Goal: Communication & Community: Answer question/provide support

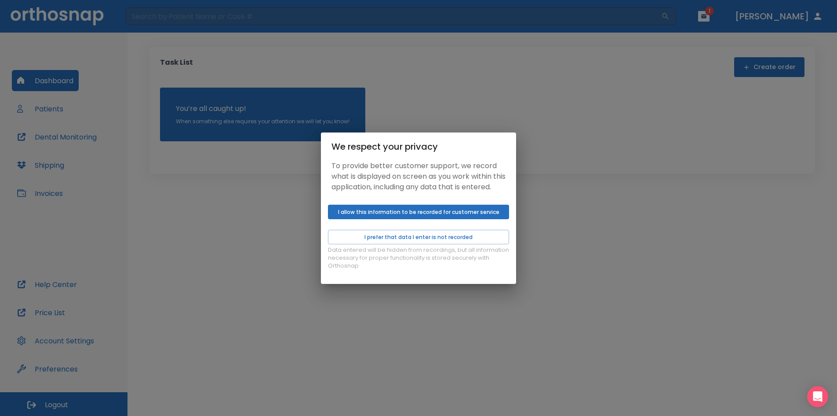
click at [449, 216] on button "I allow this information to be recorded for customer service" at bounding box center [418, 211] width 181 height 15
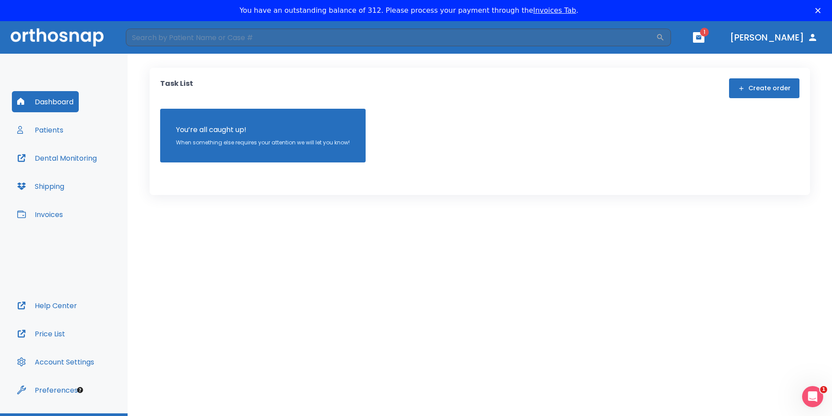
click at [51, 133] on button "Patients" at bounding box center [40, 129] width 57 height 21
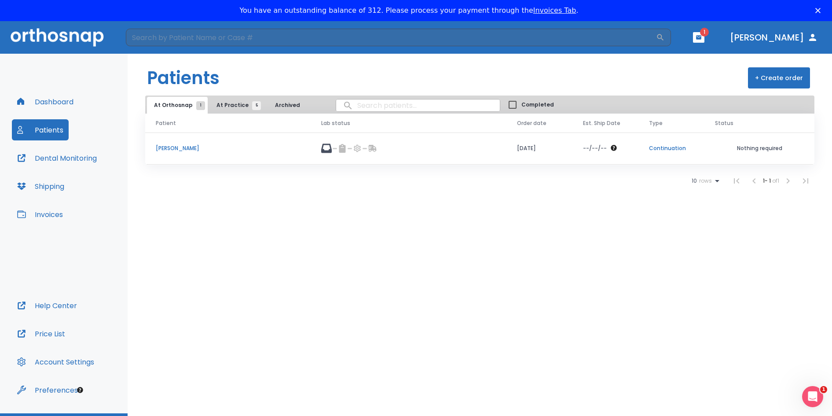
click at [230, 104] on span "At Practice 5" at bounding box center [236, 105] width 40 height 8
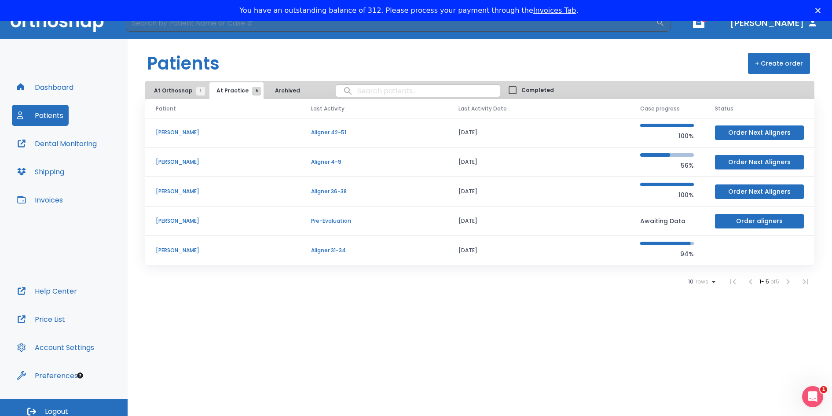
scroll to position [21, 0]
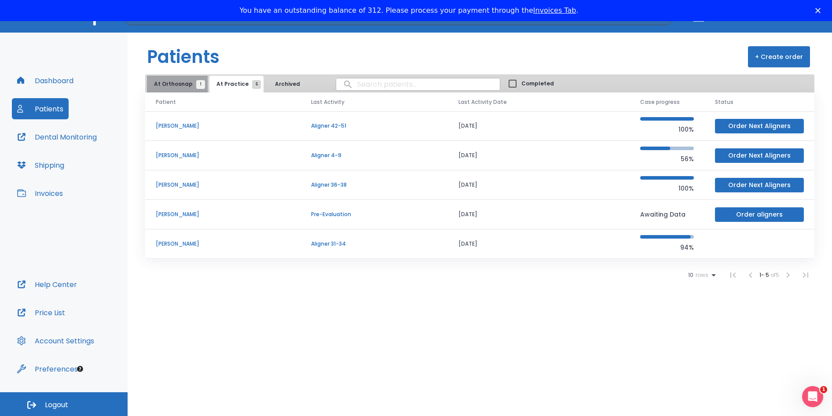
click at [183, 84] on span "At Orthosnap 1" at bounding box center [177, 84] width 47 height 8
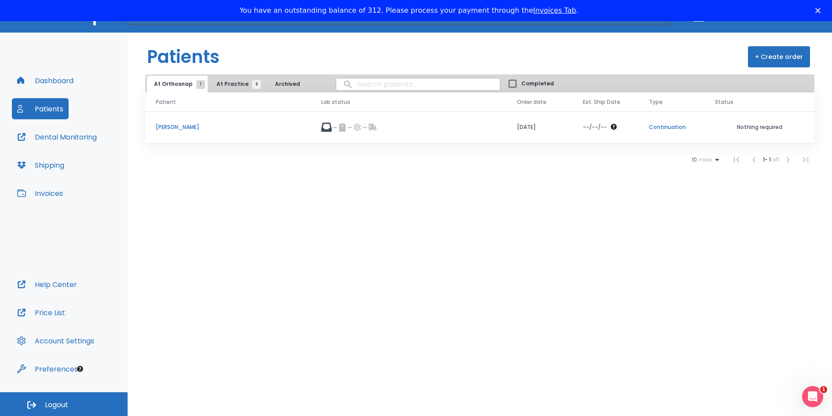
click at [183, 126] on p "[PERSON_NAME]" at bounding box center [228, 127] width 144 height 8
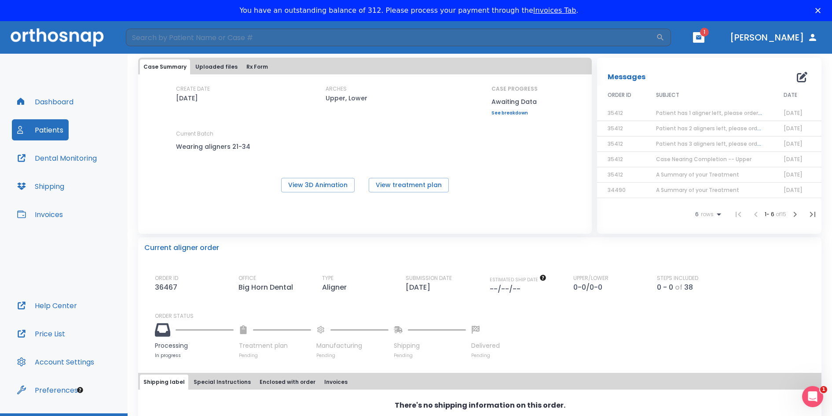
scroll to position [44, 0]
click at [701, 39] on icon "button" at bounding box center [698, 37] width 5 height 4
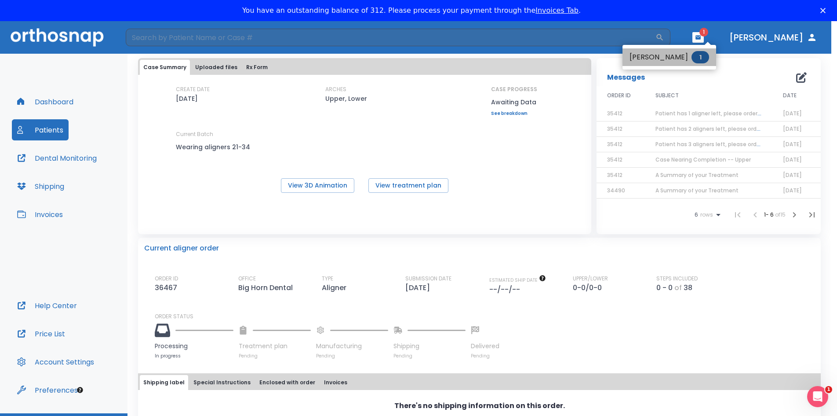
click at [682, 58] on li "[PERSON_NAME] 1" at bounding box center [670, 57] width 94 height 18
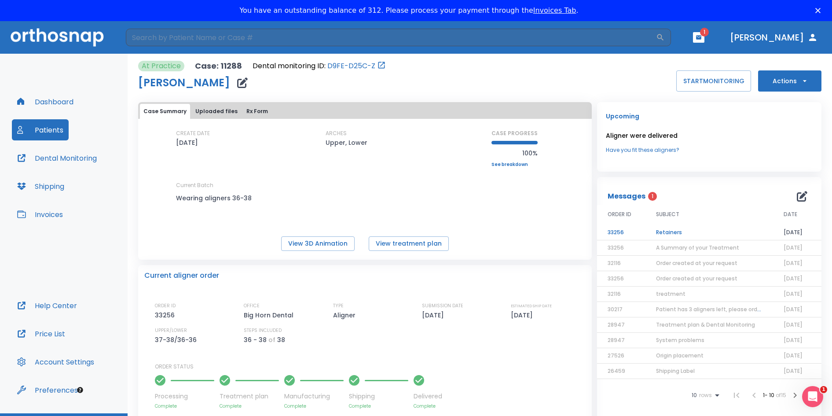
click at [671, 231] on td "Retainers" at bounding box center [709, 232] width 128 height 15
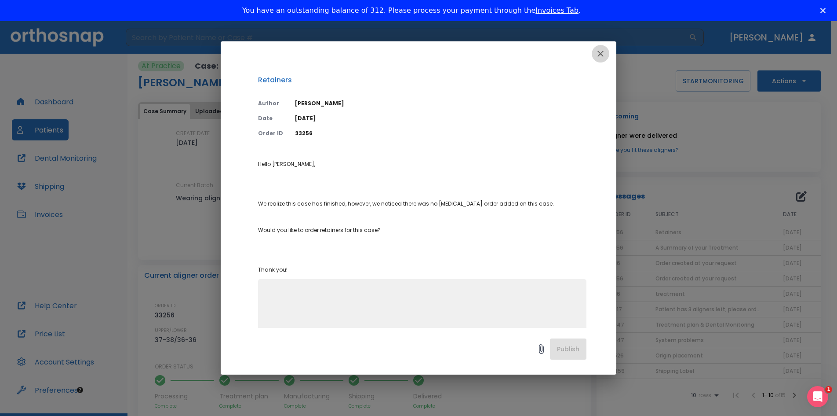
click at [604, 54] on icon "button" at bounding box center [600, 53] width 11 height 11
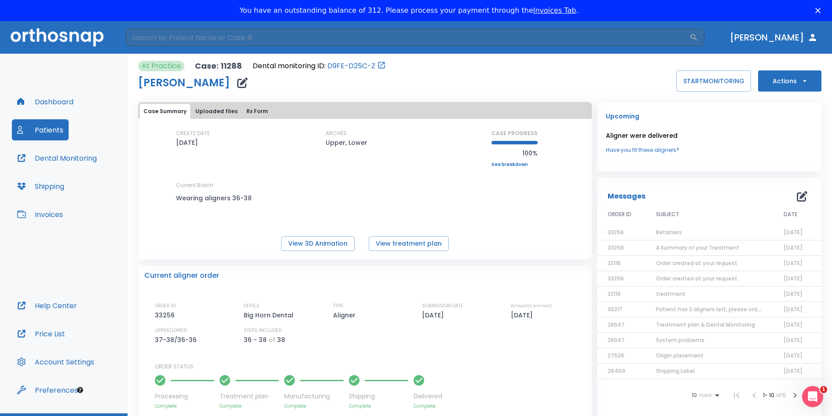
click at [796, 197] on icon "button" at bounding box center [801, 196] width 11 height 11
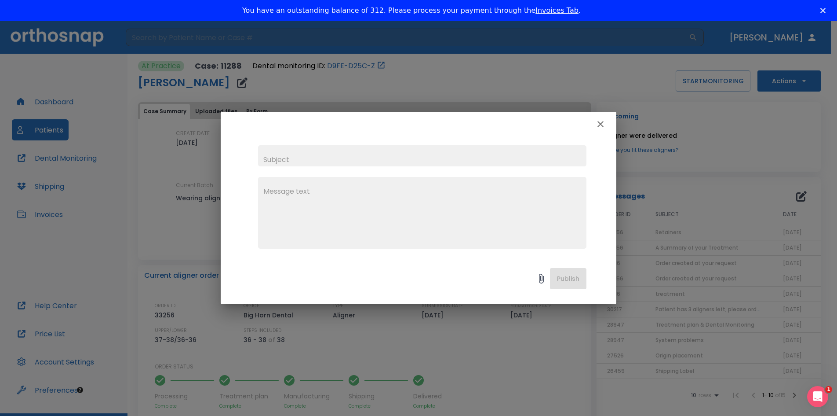
click at [288, 160] on input "text" at bounding box center [422, 155] width 329 height 21
type input "m"
type input "<"
type input "[PERSON_NAME]"
click at [271, 193] on textarea at bounding box center [422, 216] width 318 height 61
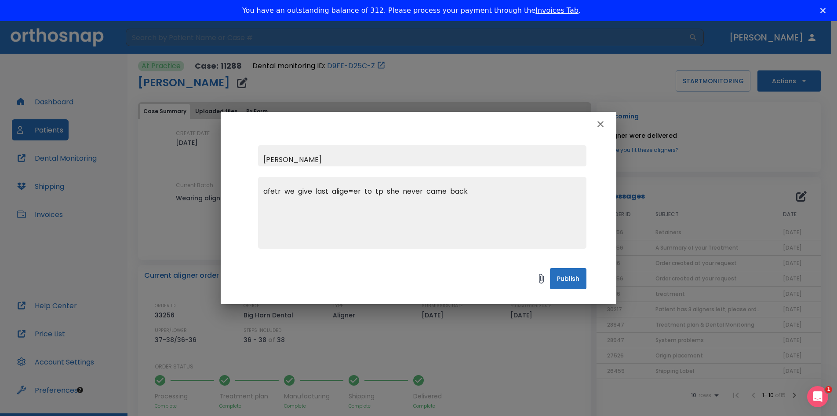
click at [354, 190] on textarea "afetr we give last alige=er to tp she never came back" at bounding box center [422, 216] width 318 height 61
click at [354, 189] on textarea "afetr we give last aliger to tp she never came back" at bounding box center [422, 216] width 318 height 61
click at [354, 192] on textarea "afetr we give last aliger to tp she never came back" at bounding box center [422, 216] width 318 height 61
click at [465, 193] on textarea "afetr we give last aligers to tp she never came back" at bounding box center [422, 216] width 318 height 61
click at [508, 190] on textarea "afetr we give last aligers to tp she never came back, we try sevral times to ca…" at bounding box center [422, 216] width 318 height 61
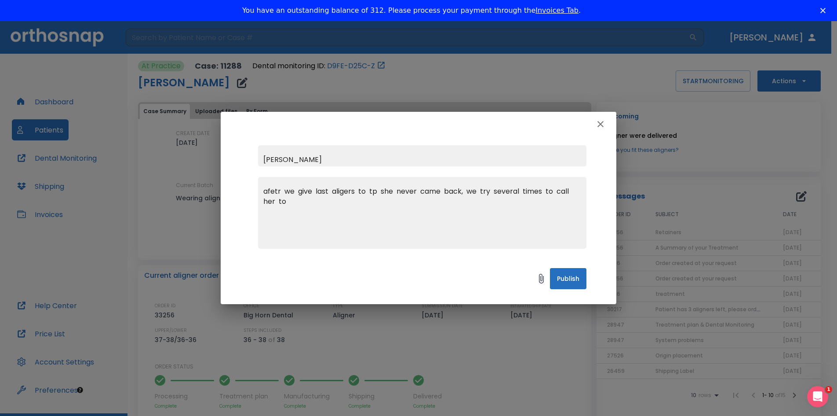
click at [275, 190] on textarea "afetr we give last aligers to tp she never came back, we try several times to c…" at bounding box center [422, 216] width 318 height 61
click at [345, 190] on textarea "after we give last aligers to tp she never came back, we try several times to c…" at bounding box center [422, 216] width 318 height 61
click at [288, 203] on textarea "after we give last aligners to tp she never came back, we try several times to …" at bounding box center [422, 216] width 318 height 61
click at [495, 200] on textarea "after we give last aligners to tp she never came back, we try several times to …" at bounding box center [422, 216] width 318 height 61
click at [389, 201] on textarea "after we give last aligners to tp she never came back, we try several times to …" at bounding box center [422, 216] width 318 height 61
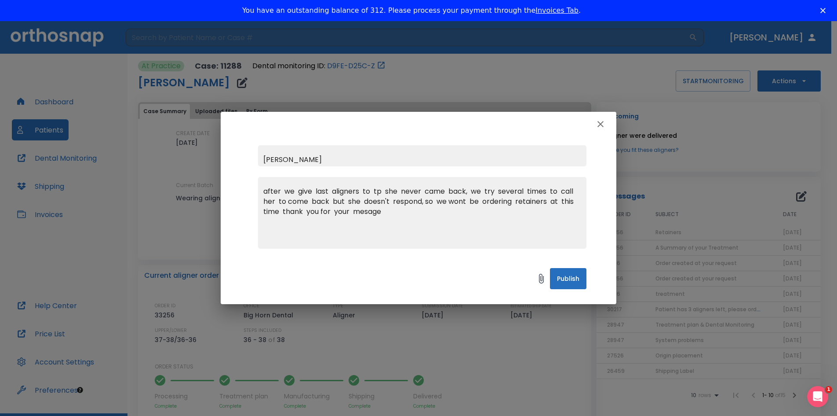
click at [365, 212] on textarea "after we give last aligners to tp she never came back, we try several times to …" at bounding box center [422, 216] width 318 height 61
click at [392, 215] on textarea "after we give last aligners to tp she never came back, we try several times to …" at bounding box center [422, 216] width 318 height 61
click at [382, 191] on textarea "after we give last aligners to tp she never came back, we try several times to …" at bounding box center [422, 216] width 318 height 61
click at [480, 200] on textarea "after we give last aligners to patient she never came back, we try several time…" at bounding box center [422, 216] width 318 height 61
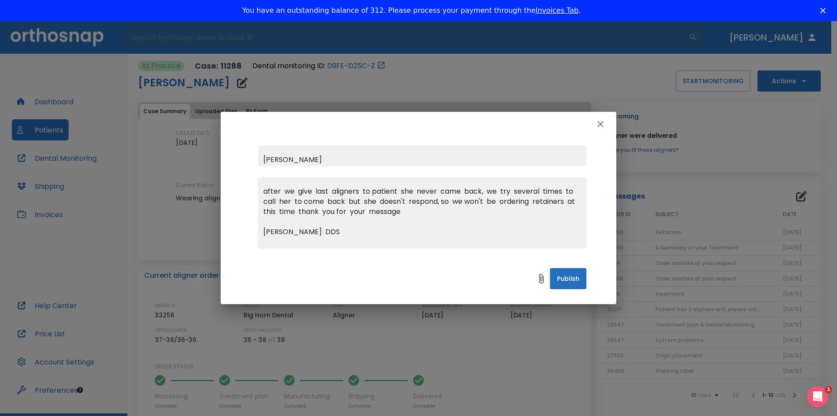
type textarea "after we give last aligners to patient she never came back, we try several time…"
click at [572, 282] on button "Publish" at bounding box center [568, 278] width 37 height 21
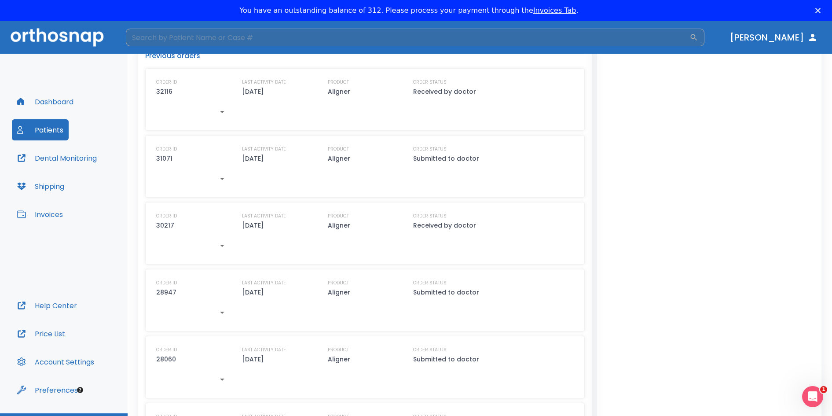
scroll to position [308, 0]
